Goal: Task Accomplishment & Management: Manage account settings

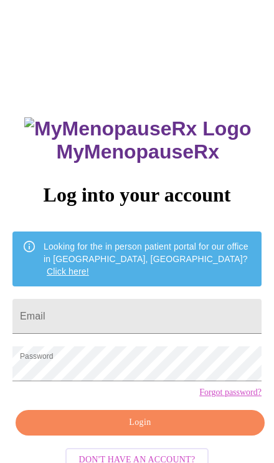
click at [188, 299] on input "Email" at bounding box center [136, 316] width 249 height 35
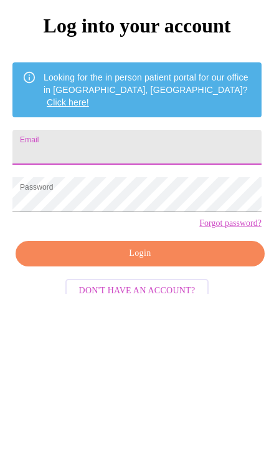
scroll to position [78, 0]
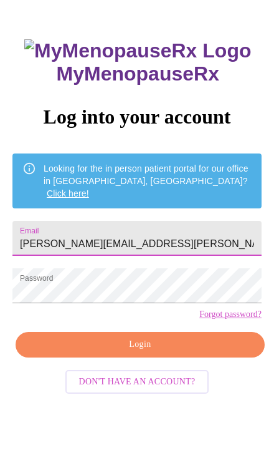
type input "[PERSON_NAME][EMAIL_ADDRESS][PERSON_NAME][DOMAIN_NAME]"
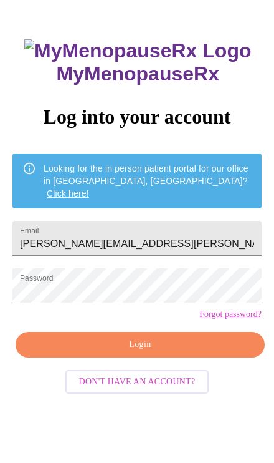
click at [170, 352] on span "Login" at bounding box center [140, 345] width 221 height 16
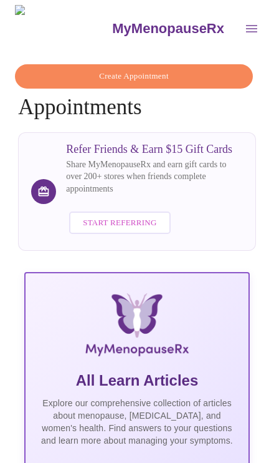
click at [237, 33] on button "open drawer" at bounding box center [252, 29] width 30 height 30
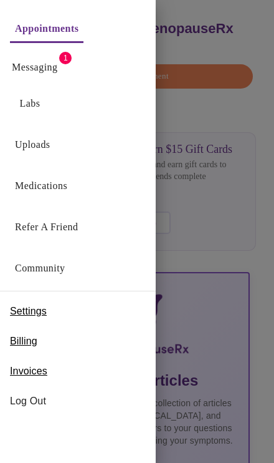
click at [46, 374] on span "Invoices" at bounding box center [28, 371] width 37 height 15
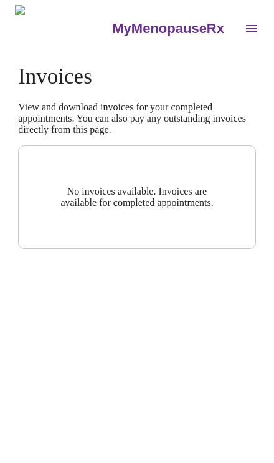
click at [237, 29] on button "open drawer" at bounding box center [252, 29] width 30 height 30
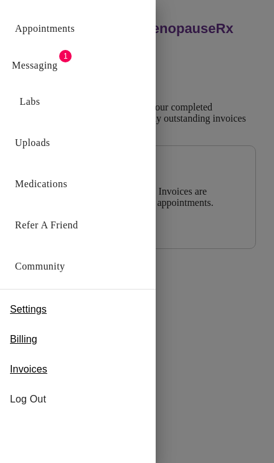
click at [48, 346] on div "Billing" at bounding box center [78, 339] width 156 height 30
click at [36, 345] on span "Billing" at bounding box center [23, 339] width 27 height 15
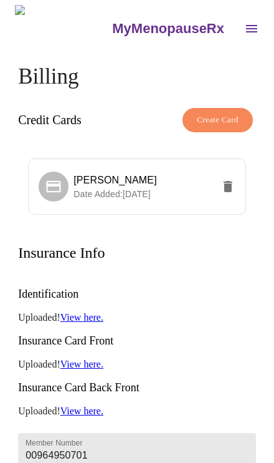
click at [237, 36] on button "open drawer" at bounding box center [252, 29] width 30 height 30
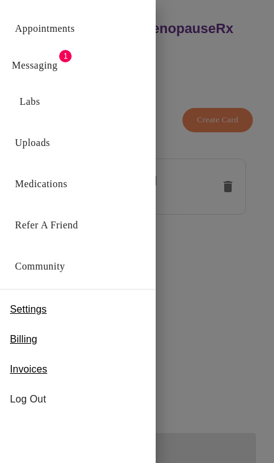
click at [47, 372] on span "Invoices" at bounding box center [28, 369] width 37 height 15
